Goal: Task Accomplishment & Management: Manage account settings

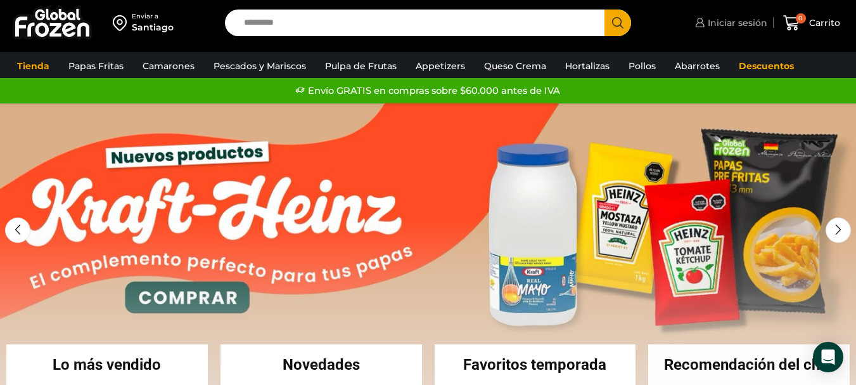
click at [727, 19] on span "Iniciar sesión" at bounding box center [735, 22] width 63 height 13
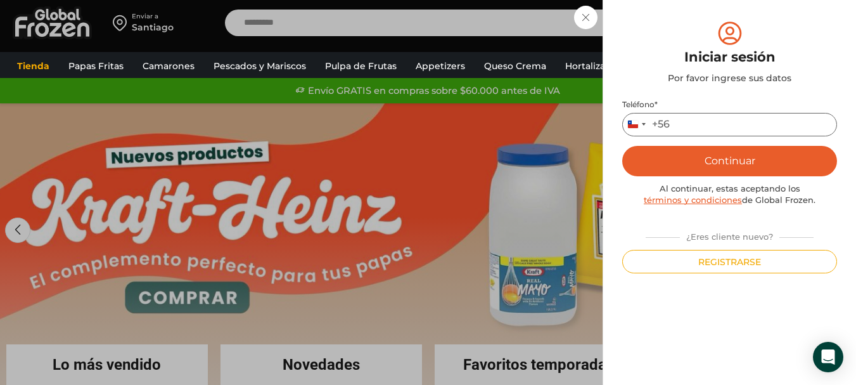
click at [728, 117] on input "Teléfono *" at bounding box center [729, 124] width 215 height 23
type input "*********"
click at [622, 146] on button "Continuar" at bounding box center [729, 161] width 215 height 30
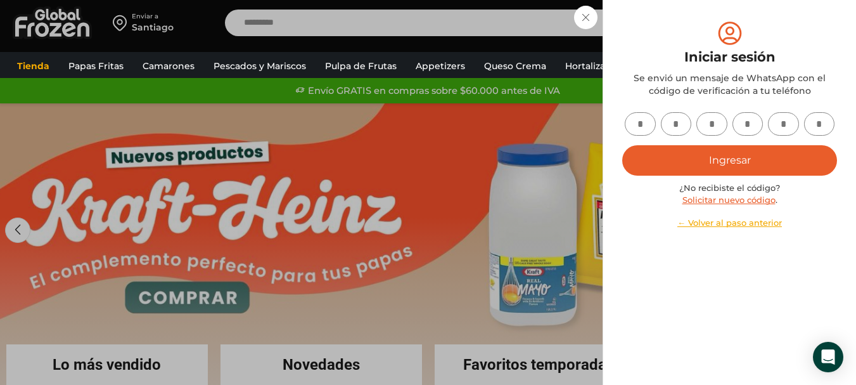
click at [640, 119] on input "text" at bounding box center [640, 123] width 31 height 23
type input "*"
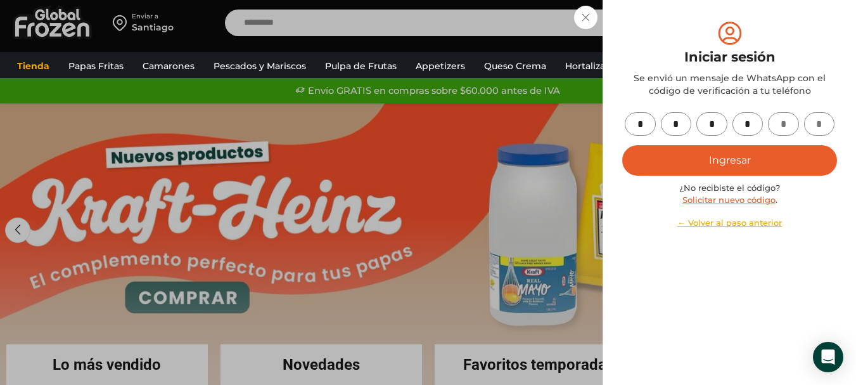
type input "*"
click at [622, 145] on button "Ingresar" at bounding box center [729, 160] width 215 height 30
